Goal: Task Accomplishment & Management: Complete application form

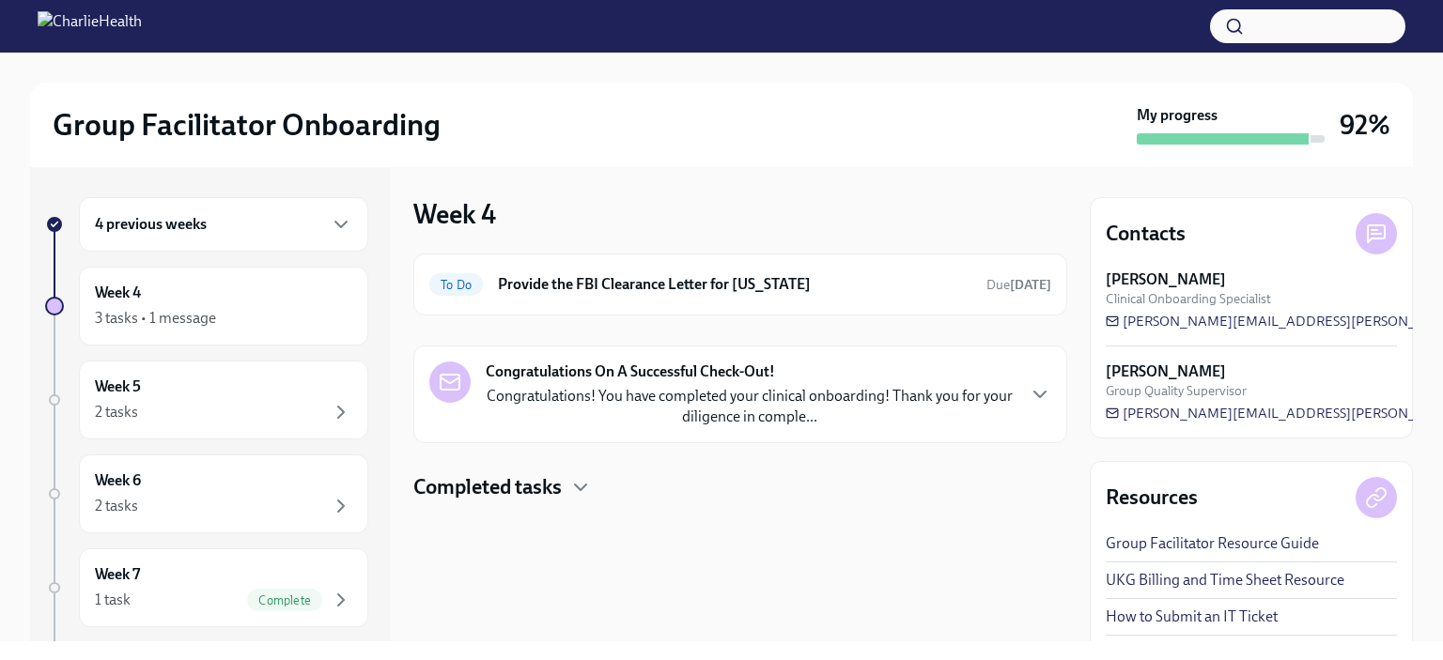
click at [840, 377] on div "Congratulations On A Successful Check-Out! Congratulations! You have completed …" at bounding box center [750, 395] width 528 height 66
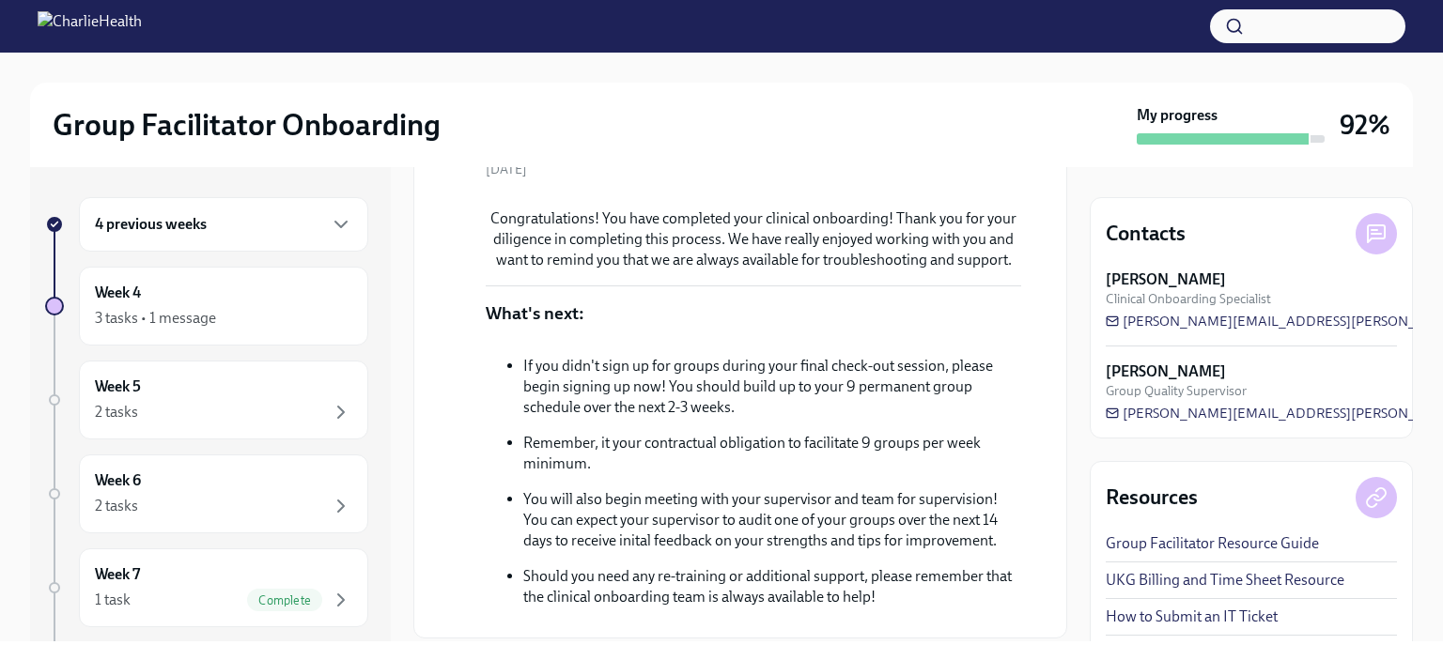
scroll to position [248, 0]
click at [124, 330] on div "Week 4 3 tasks • 1 message" at bounding box center [223, 306] width 289 height 79
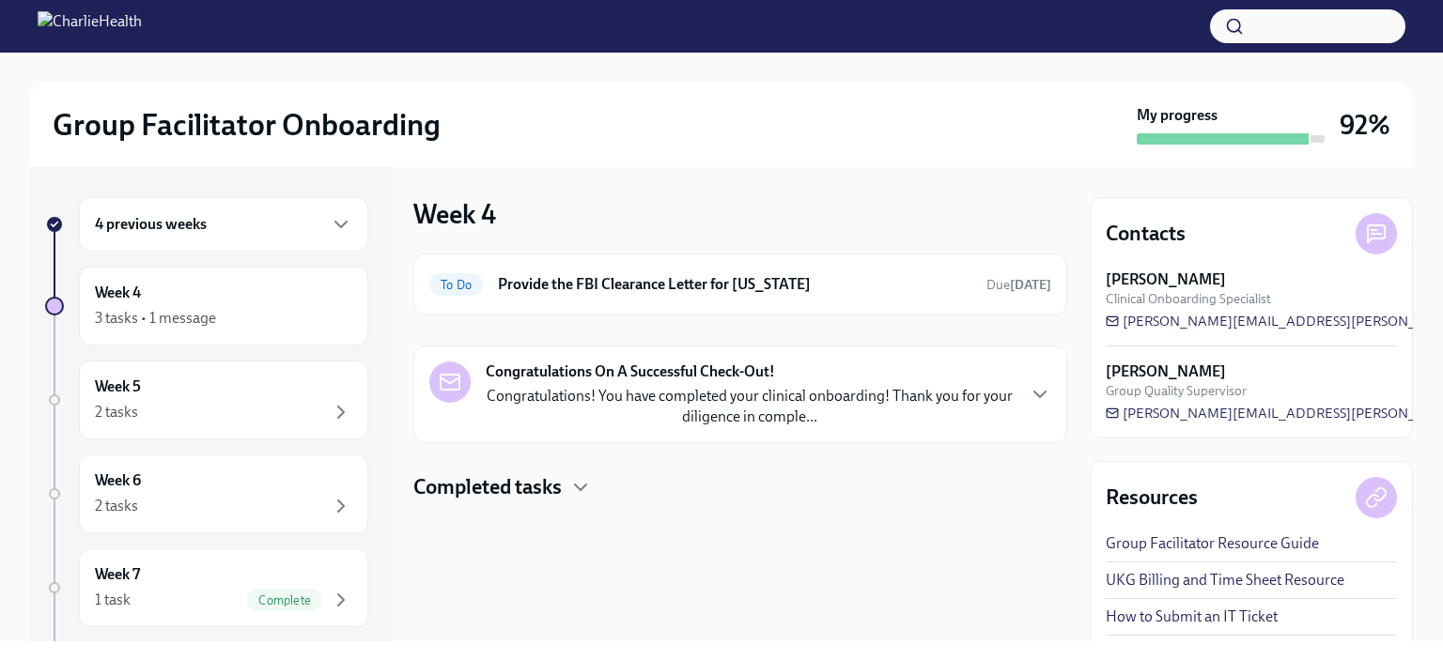
click at [129, 311] on div "3 tasks • 1 message" at bounding box center [155, 318] width 121 height 21
click at [115, 222] on h6 "4 previous weeks" at bounding box center [151, 224] width 112 height 21
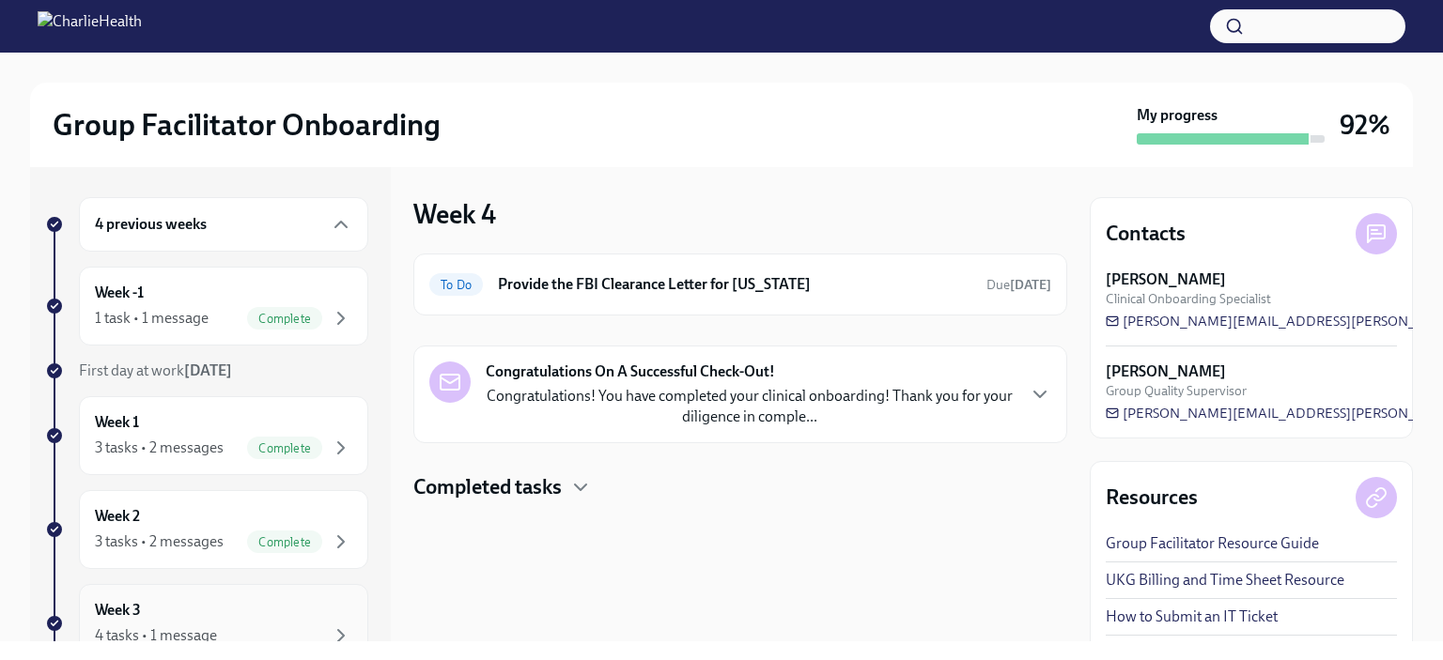
click at [113, 626] on div "4 tasks • 1 message" at bounding box center [156, 636] width 122 height 21
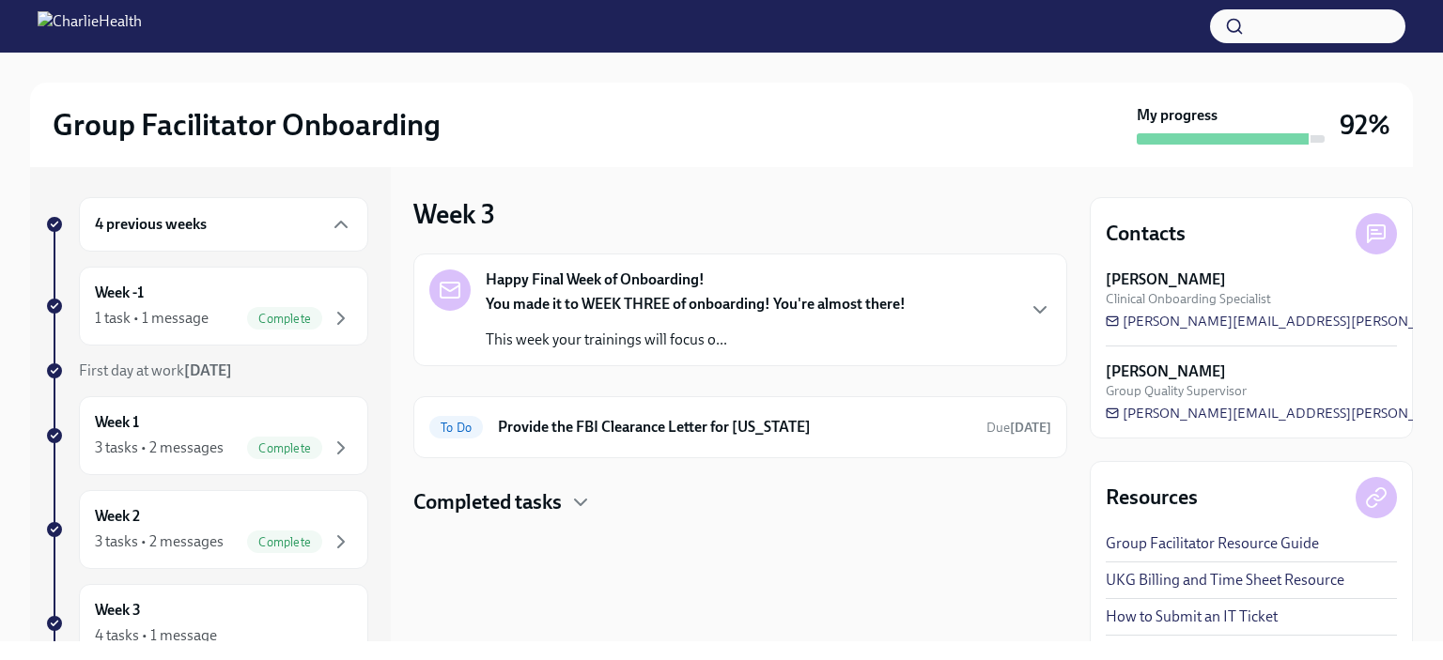
click at [462, 326] on div "Happy Final Week of Onboarding! You made it to WEEK THREE of onboarding! You're…" at bounding box center [667, 310] width 476 height 81
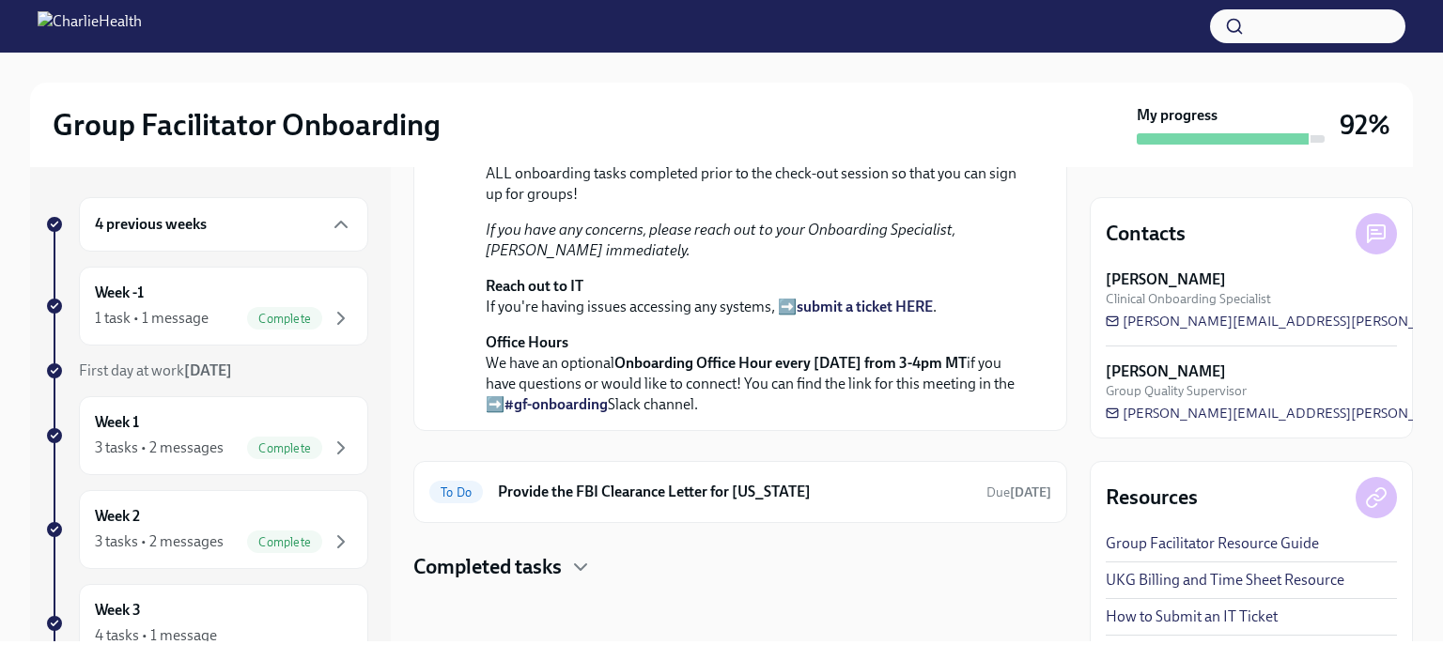
scroll to position [669, 0]
click at [478, 577] on h4 "Completed tasks" at bounding box center [487, 567] width 148 height 28
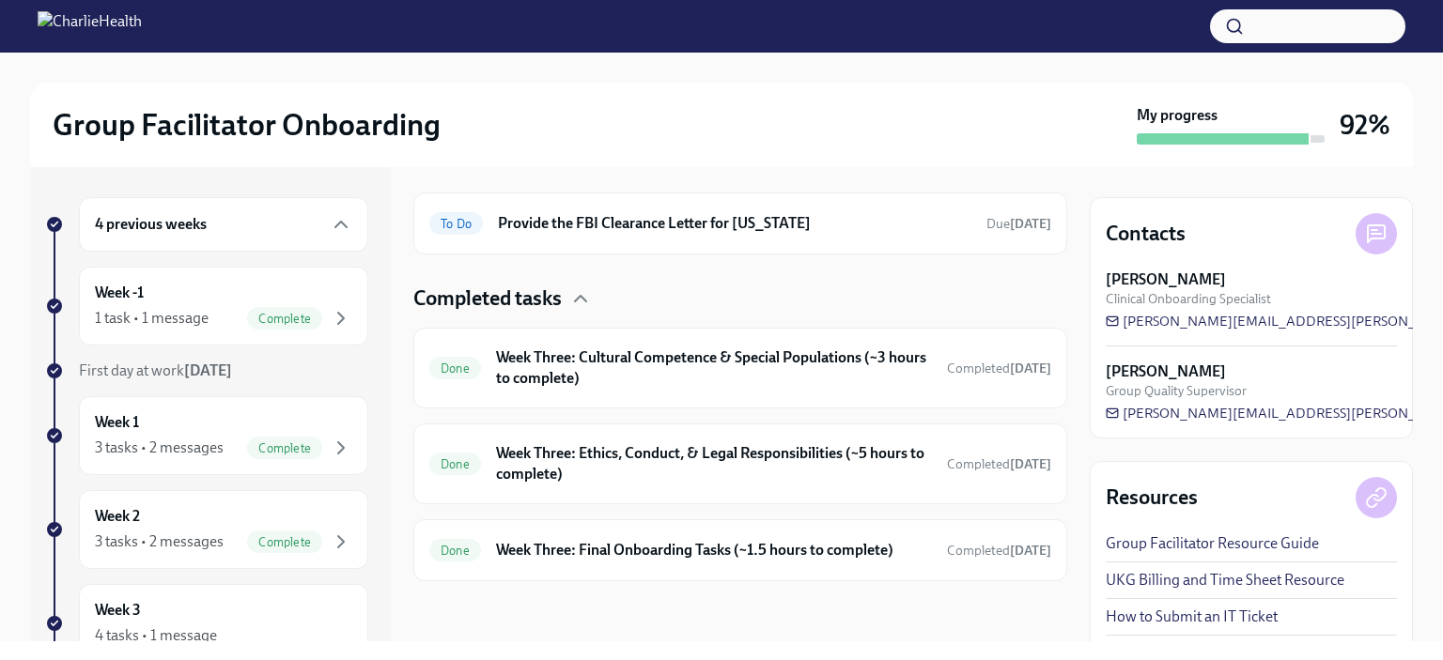
scroll to position [937, 0]
click at [499, 561] on h6 "Week Three: Final Onboarding Tasks (~1.5 hours to complete)" at bounding box center [714, 550] width 436 height 21
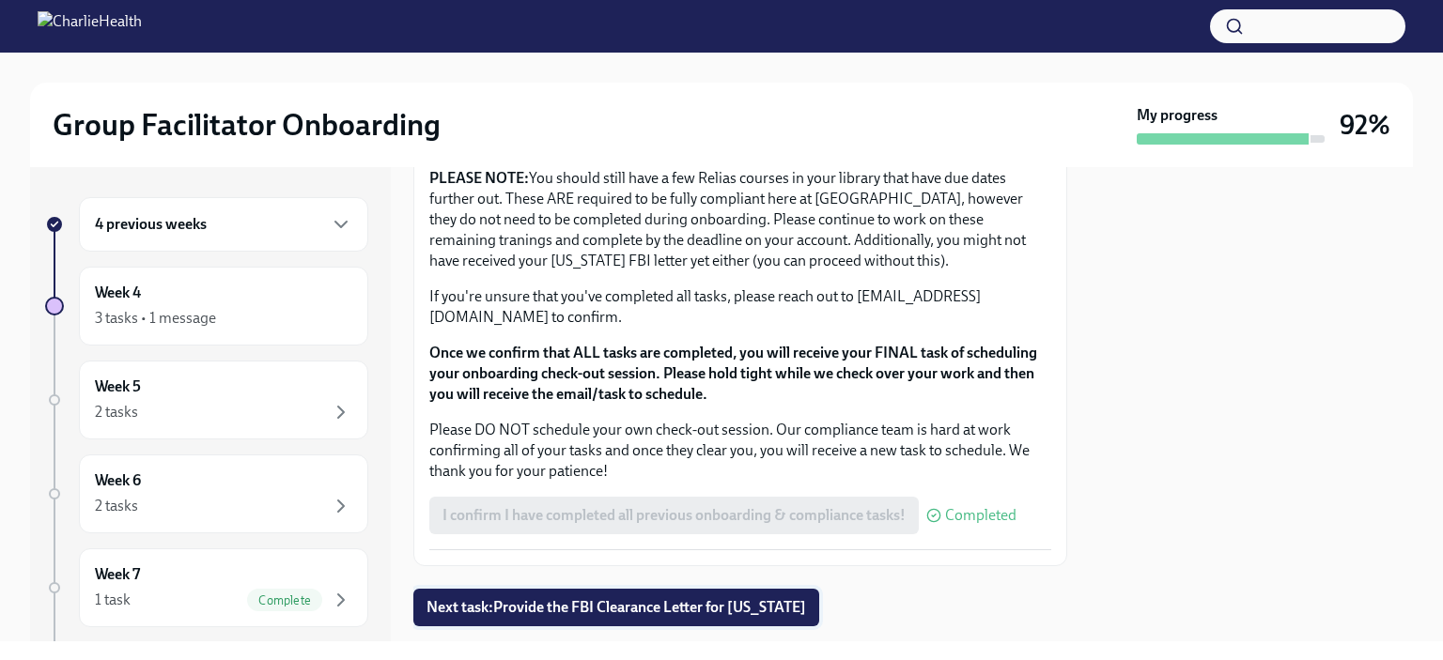
click at [460, 589] on button "Next task : Provide the FBI Clearance Letter for [US_STATE]" at bounding box center [616, 608] width 406 height 38
